Goal: Task Accomplishment & Management: Complete application form

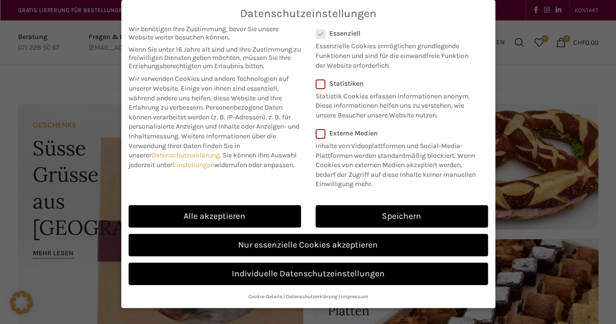
click at [232, 246] on link "Nur essenzielle Cookies akzeptieren" at bounding box center [308, 245] width 359 height 22
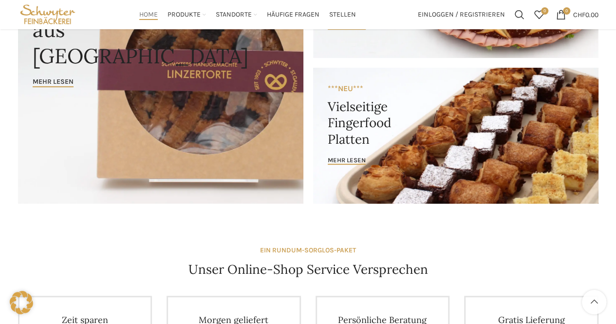
scroll to position [170, 0]
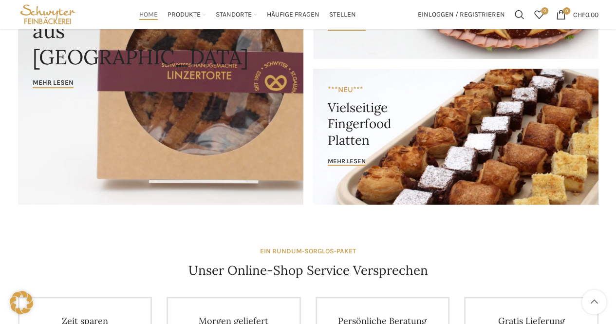
click at [346, 21] on link "Stellen" at bounding box center [342, 14] width 27 height 19
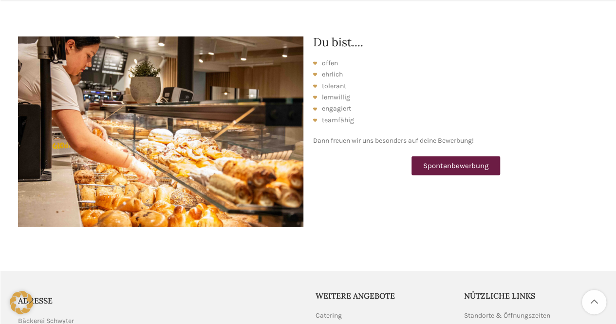
scroll to position [1474, 0]
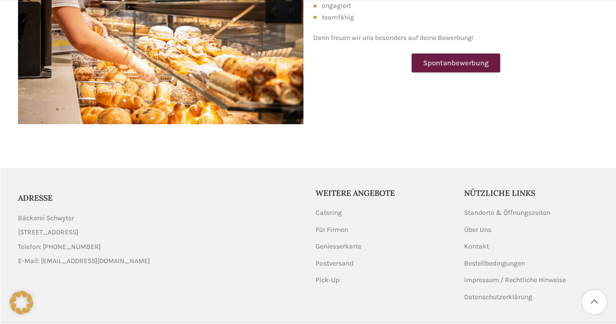
click at [458, 59] on span "Spontanbewerbung" at bounding box center [455, 62] width 65 height 7
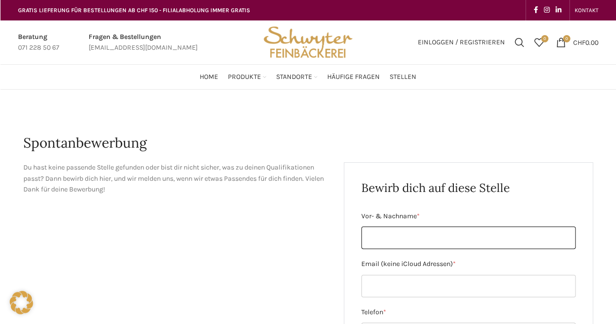
click at [429, 237] on input "Vor- & Nachname *" at bounding box center [468, 237] width 214 height 22
type input "Nina Sydorchuk"
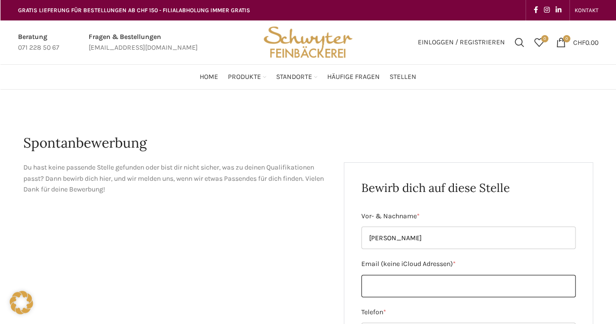
type input "ninelc576@gmail.com"
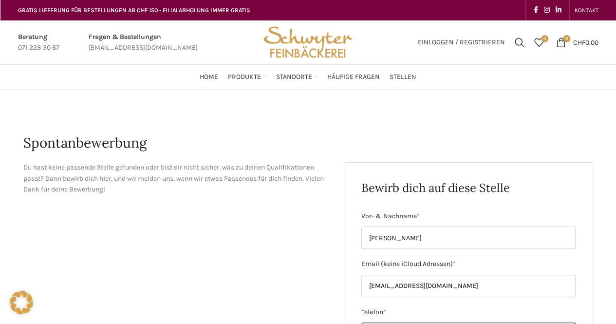
type input "0793544578"
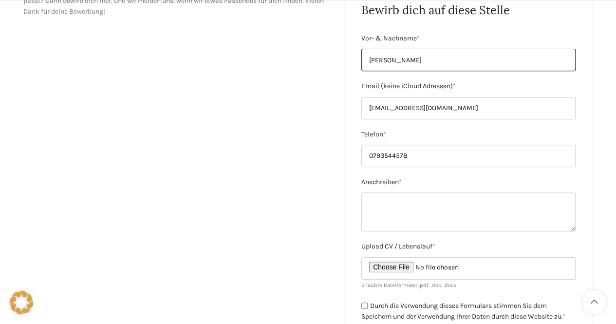
scroll to position [178, 0]
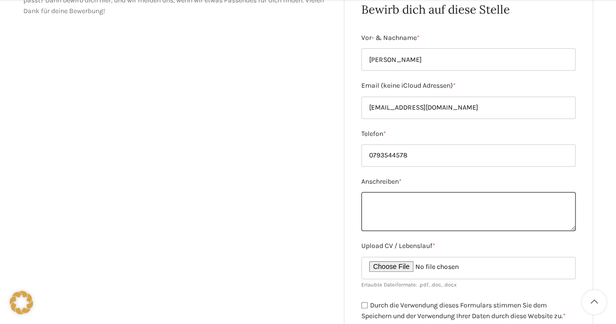
click at [398, 216] on textarea "Anschreiben *" at bounding box center [468, 211] width 214 height 39
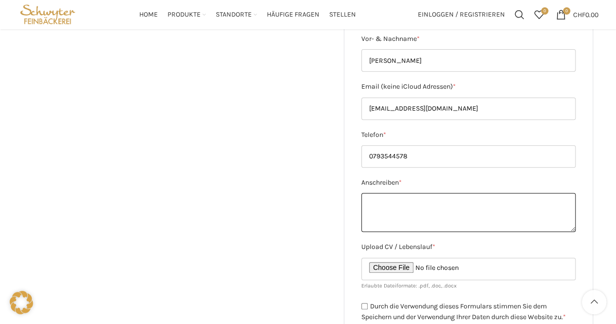
scroll to position [177, 0]
paste textarea "Sehr geehrte Damen und Herren Frischer Kaffee, der Duft von ofenwarmem Brot und…"
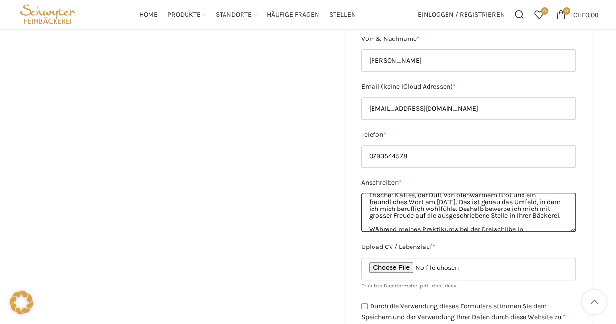
scroll to position [21, 0]
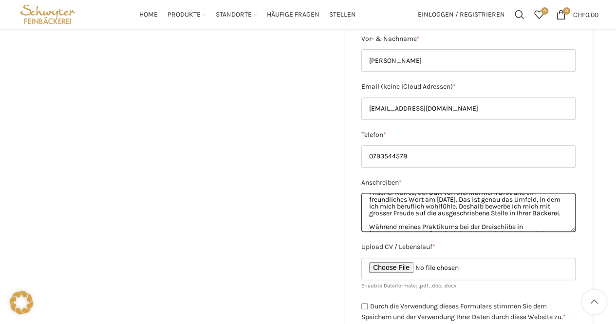
click at [524, 218] on textarea "Sehr geehrte Damen und Herren Frischer Kaffee, der Duft von ofenwarmem Brot und…" at bounding box center [468, 212] width 214 height 39
click at [522, 216] on textarea "Sehr geehrte Damen und Herren Frischer Kaffee, der Duft von ofenwarmem Brot und…" at bounding box center [468, 212] width 214 height 39
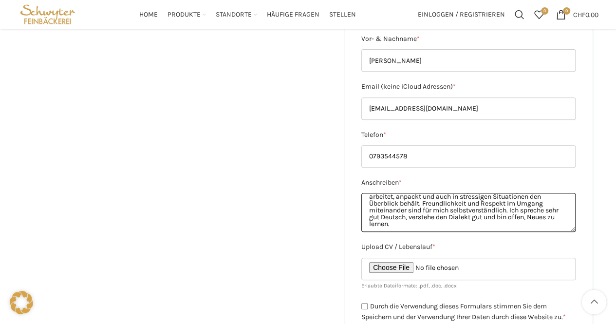
scroll to position [112, 0]
click at [432, 225] on textarea "Sehr geehrte Damen und Herren Frischer Kaffee, der Duft von ofenwarmem Brot und…" at bounding box center [468, 212] width 214 height 39
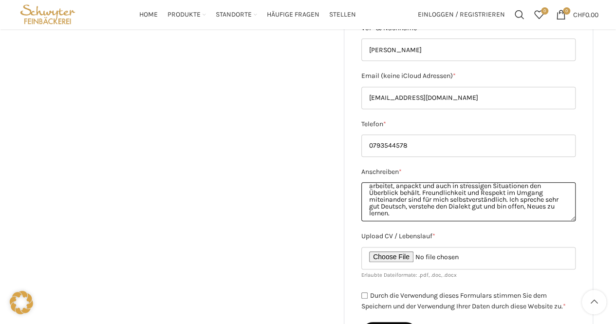
scroll to position [190, 0]
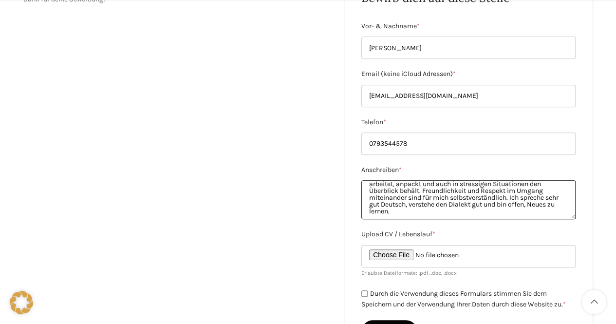
click at [424, 207] on textarea "Sehr geehrte Damen und Herren Frischer Kaffee, der Duft von ofenwarmem Brot und…" at bounding box center [468, 199] width 214 height 39
click at [374, 215] on textarea "Sehr geehrte Damen und Herren Frischer Kaffee, der Duft von ofenwarmem Brot und…" at bounding box center [468, 199] width 214 height 39
paste textarea "Über eine Einladung zum Probearbeiten oder ein persönliches Kennenlernen würde …"
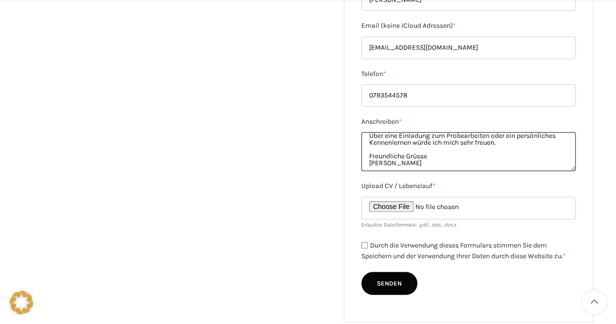
scroll to position [245, 0]
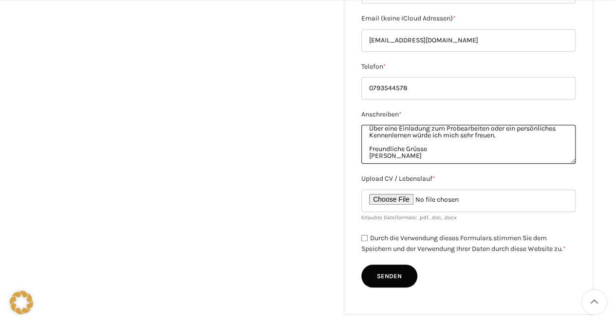
type textarea "Sehr geehrte Damen und Herren Frischer Kaffee, der Duft von ofenwarmem Brot und…"
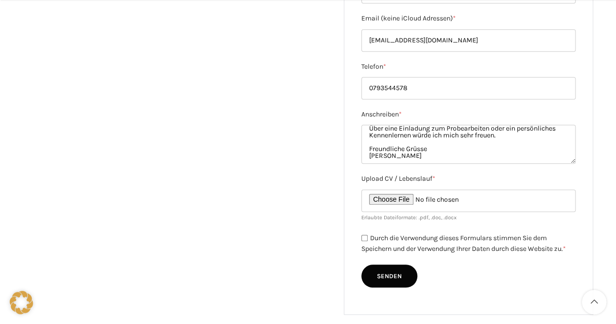
click at [364, 238] on input "Durch die Verwendung dieses Formulars stimmen Sie dem Speichern und der Verwend…" at bounding box center [364, 238] width 6 height 6
checkbox input "true"
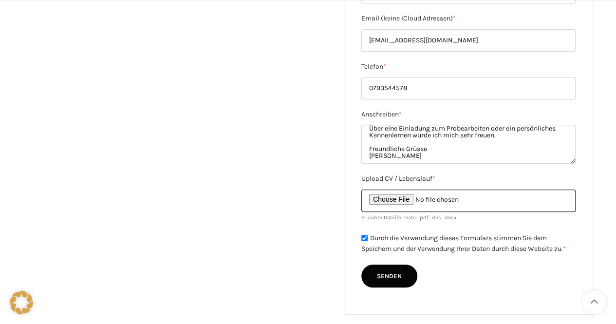
click at [414, 198] on input "Upload CV / Lebenslauf *" at bounding box center [468, 200] width 214 height 22
type input "C:\fakepath\Bewerbung als Verkäuferin.pdf"
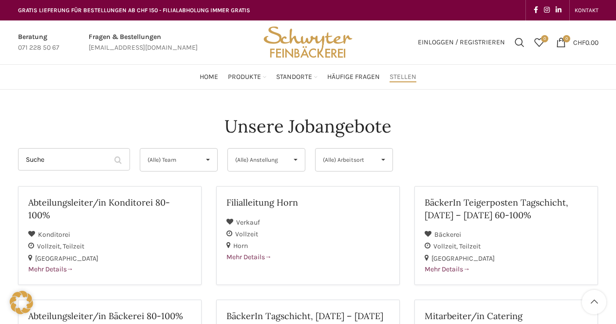
scroll to position [1474, 0]
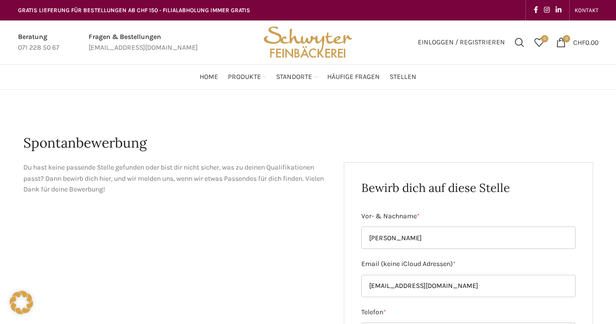
scroll to position [245, 0]
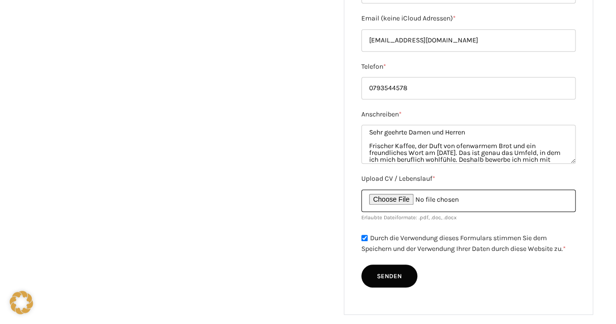
click at [414, 198] on input "Upload CV / Lebenslauf *" at bounding box center [468, 200] width 214 height 22
click at [416, 200] on input "Upload CV / Lebenslauf *" at bounding box center [468, 200] width 214 height 22
type input "C:\fakepath\Lebenslauf Sydorchuk Nina_komplett_20250202.pdf"
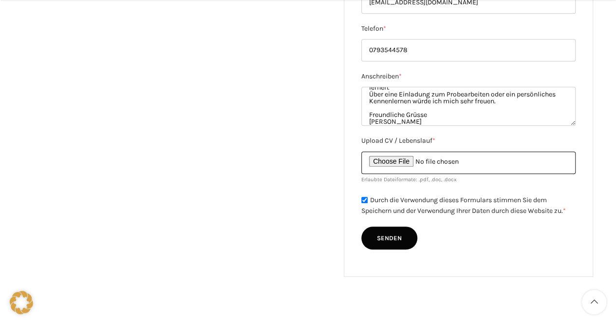
scroll to position [147, 0]
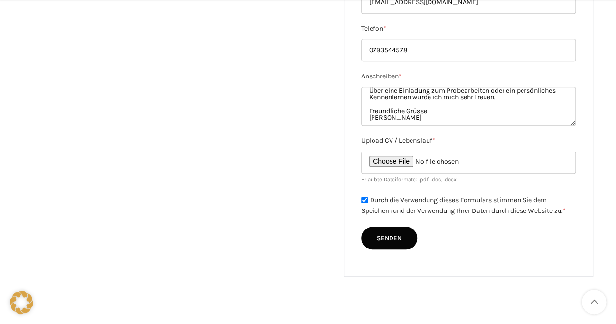
click at [394, 239] on input "Senden" at bounding box center [389, 237] width 56 height 23
type input "Senden"
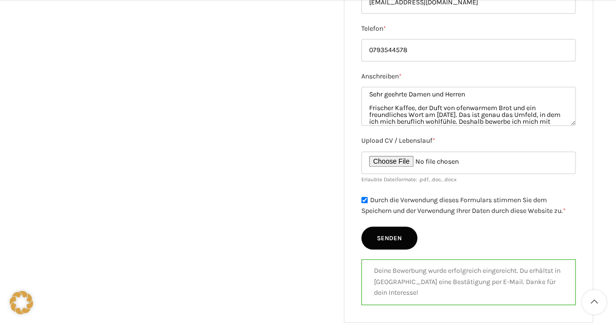
click at [236, 173] on div "Du hast keine passende Stelle gefunden oder bist dir nicht sicher, was zu deine…" at bounding box center [308, 100] width 570 height 443
click at [230, 140] on div "Du hast keine passende Stelle gefunden oder bist dir nicht sicher, was zu deine…" at bounding box center [308, 100] width 570 height 443
